Goal: Contribute content

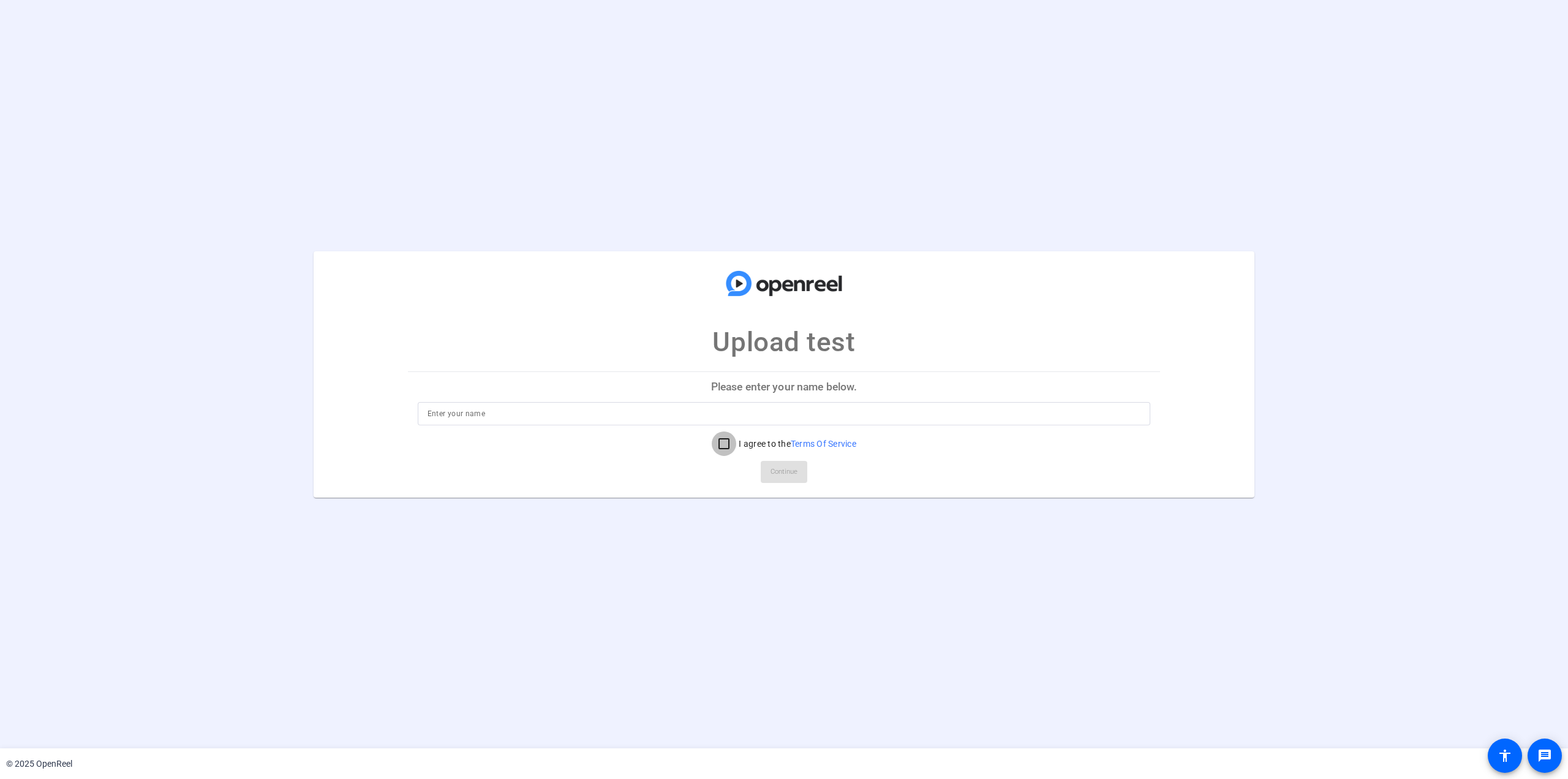
click at [728, 443] on input "I agree to the Terms Of Service" at bounding box center [724, 443] width 24 height 24
checkbox input "true"
click at [540, 415] on input at bounding box center [784, 413] width 714 height 15
type input "t"
type input "Test"
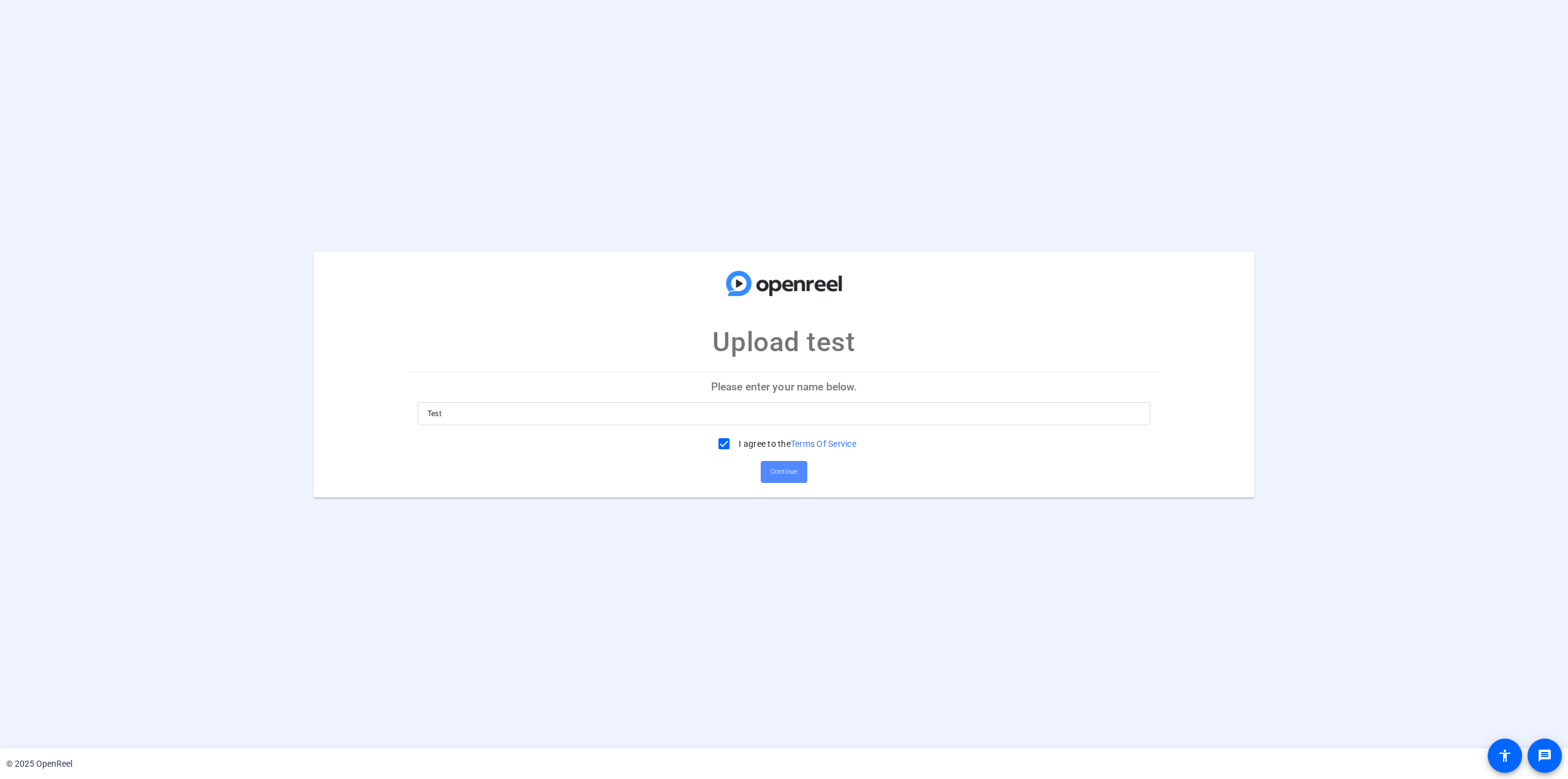
click at [790, 468] on span "Continue" at bounding box center [784, 471] width 27 height 18
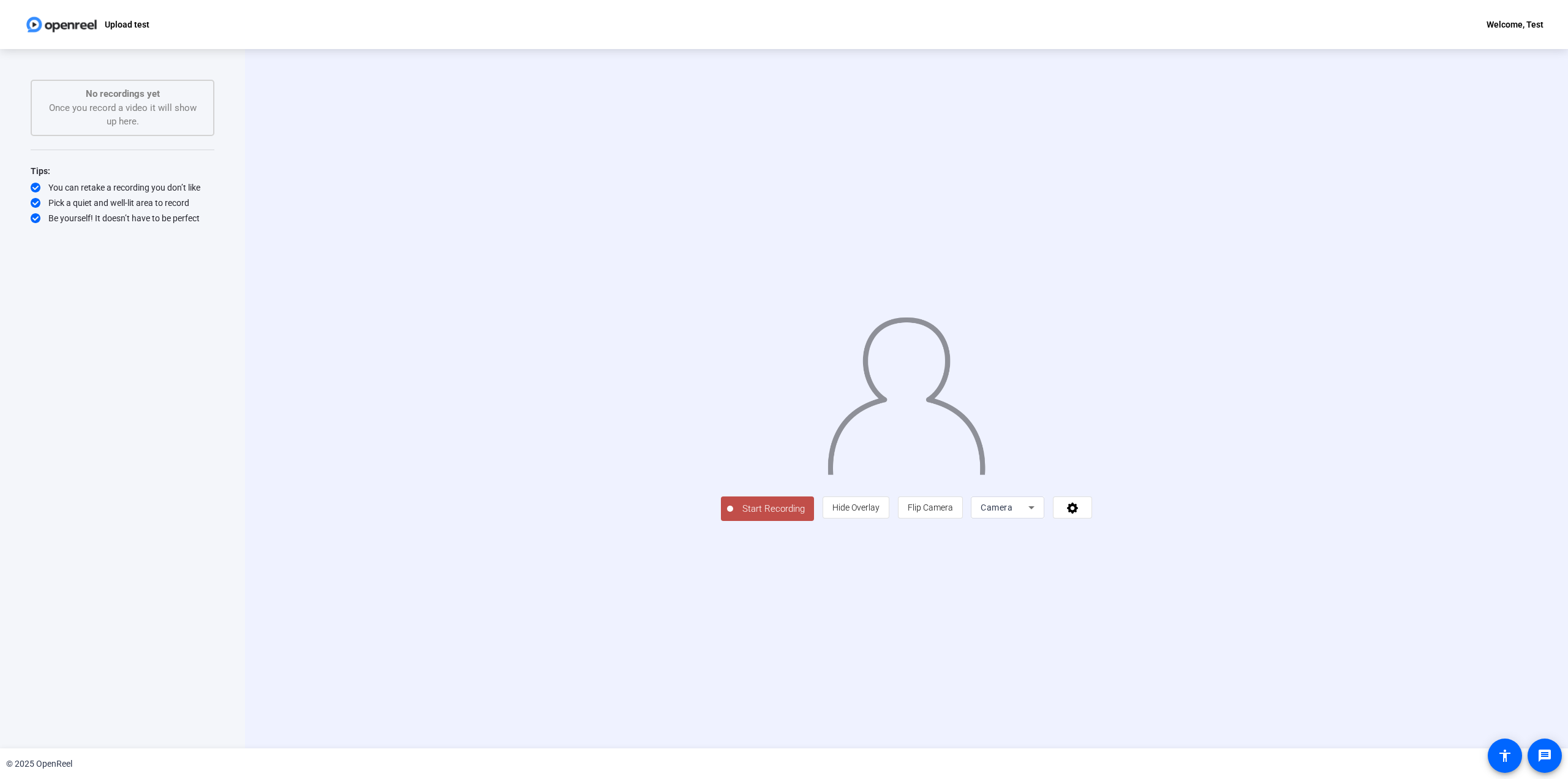
click at [733, 516] on span "Start Recording" at bounding box center [774, 508] width 81 height 15
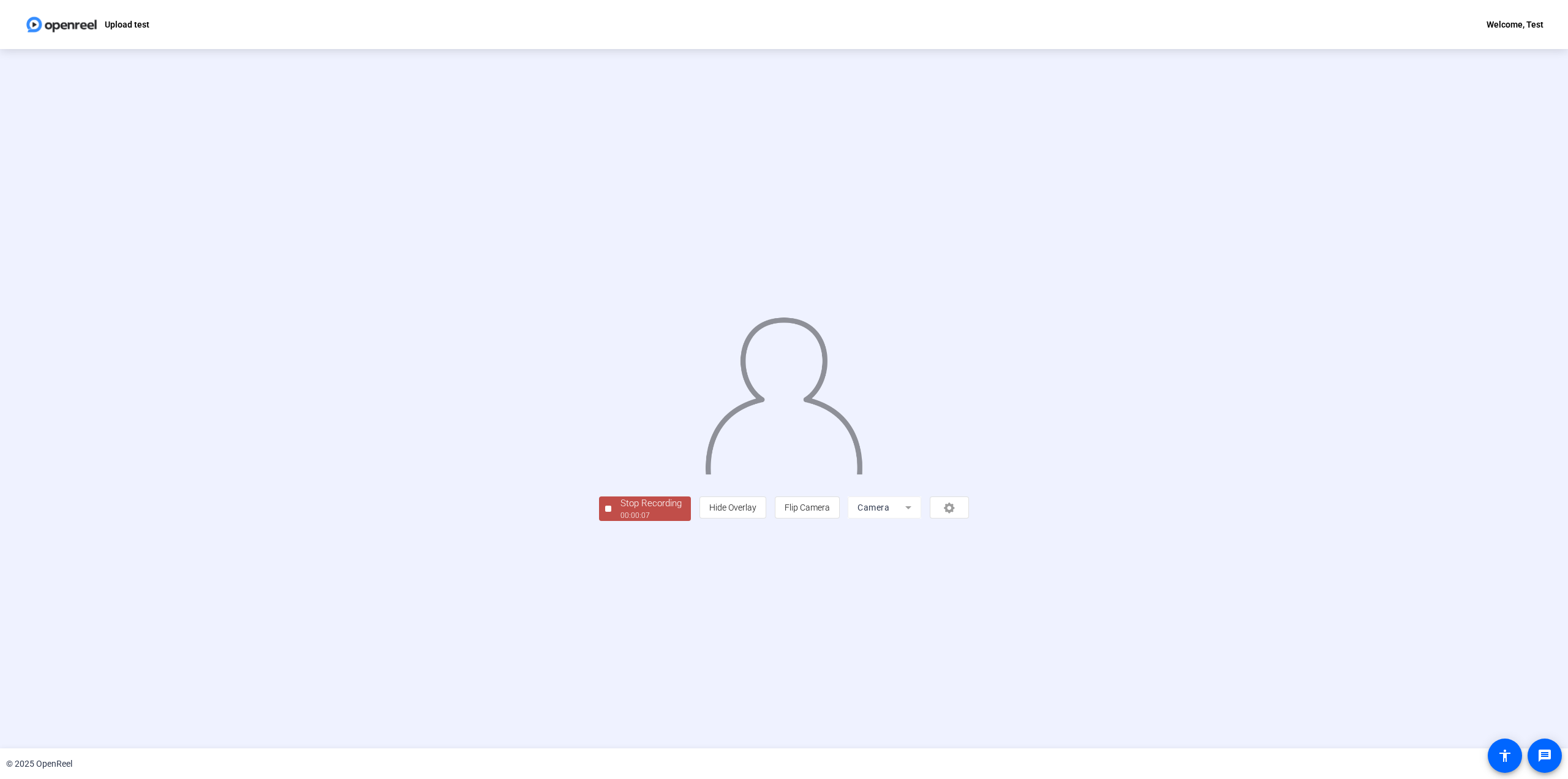
click at [620, 510] on div "Stop Recording" at bounding box center [650, 503] width 61 height 15
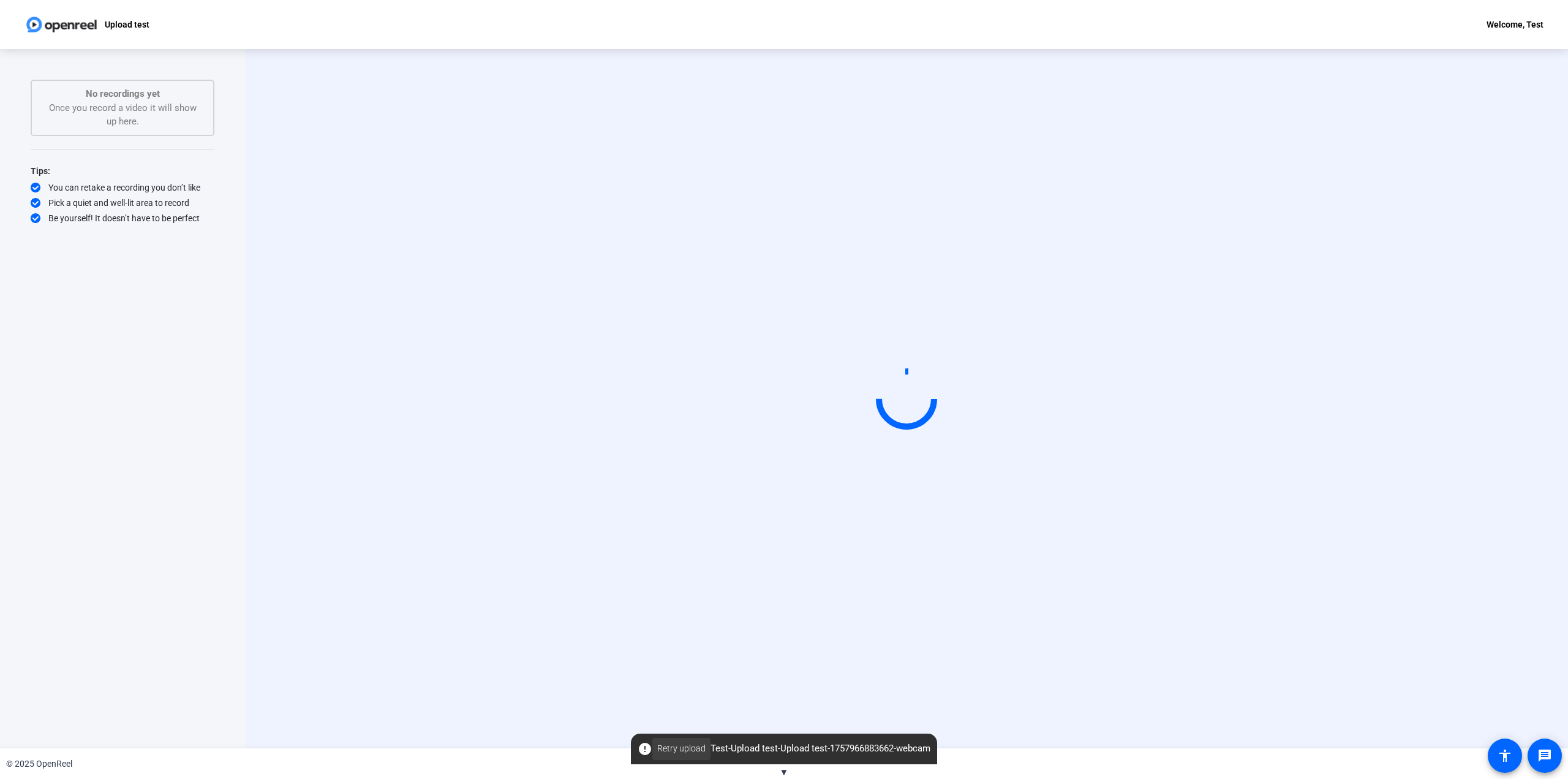
click at [678, 750] on span "Retry upload" at bounding box center [681, 748] width 48 height 13
click at [1416, 450] on div "Start Recording" at bounding box center [906, 398] width 1124 height 104
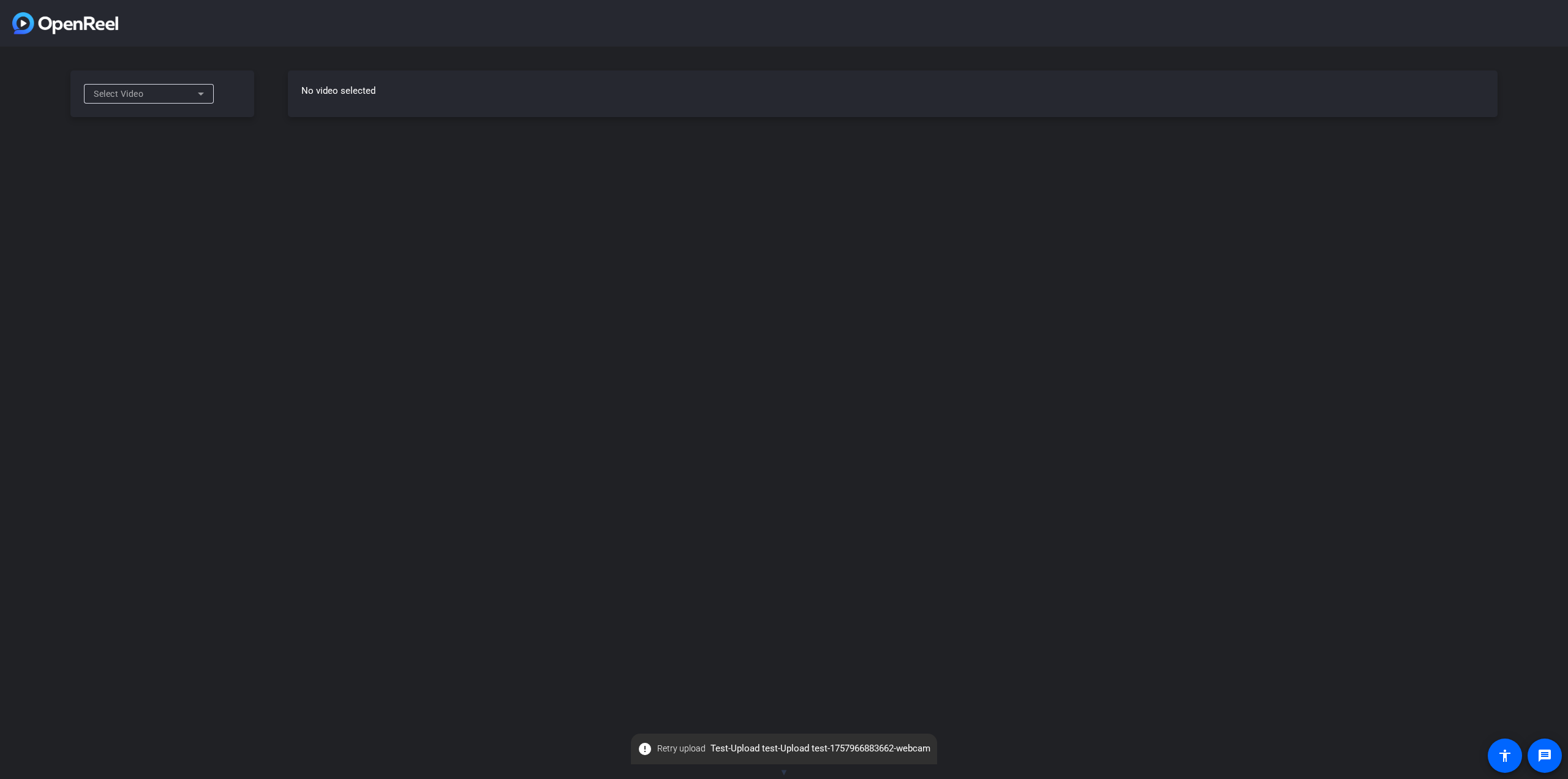
click at [951, 255] on div "Select Video No video selected" at bounding box center [784, 389] width 1568 height 779
